Goal: Task Accomplishment & Management: Manage account settings

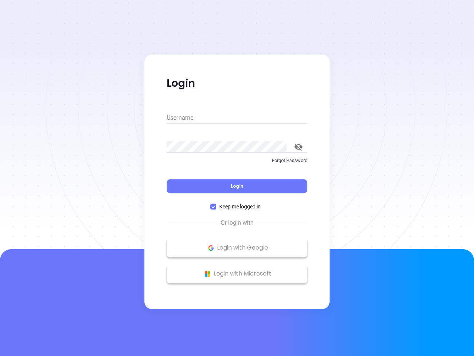
click at [237, 178] on div "Login" at bounding box center [237, 181] width 141 height 23
click at [237, 118] on input "Username" at bounding box center [237, 118] width 141 height 12
click at [299, 147] on icon "toggle password visibility" at bounding box center [299, 146] width 8 height 7
click at [237, 186] on span "Login" at bounding box center [237, 186] width 13 height 6
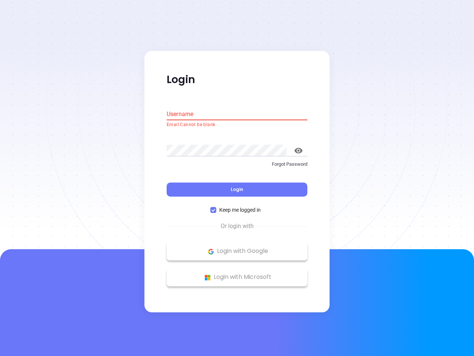
click at [237, 206] on span "Keep me logged in" at bounding box center [239, 210] width 47 height 8
click at [216, 207] on input "Keep me logged in" at bounding box center [213, 210] width 6 height 6
checkbox input "false"
click at [237, 248] on p "Login with Google" at bounding box center [236, 251] width 133 height 11
click at [237, 273] on p "Login with Microsoft" at bounding box center [236, 277] width 133 height 11
